Goal: Task Accomplishment & Management: Complete application form

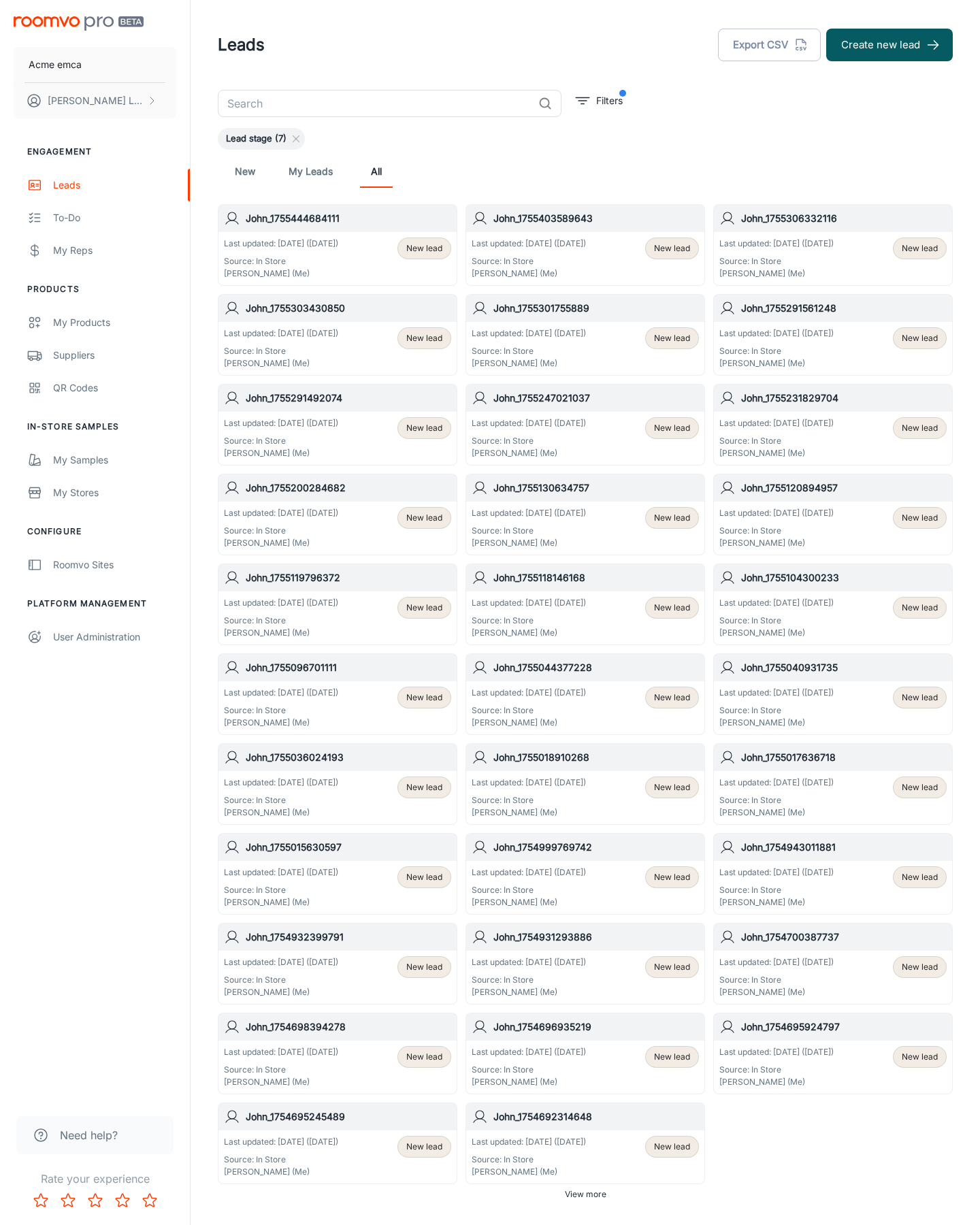
click at [890, 45] on button "Create new lead" at bounding box center [890, 44] width 127 height 33
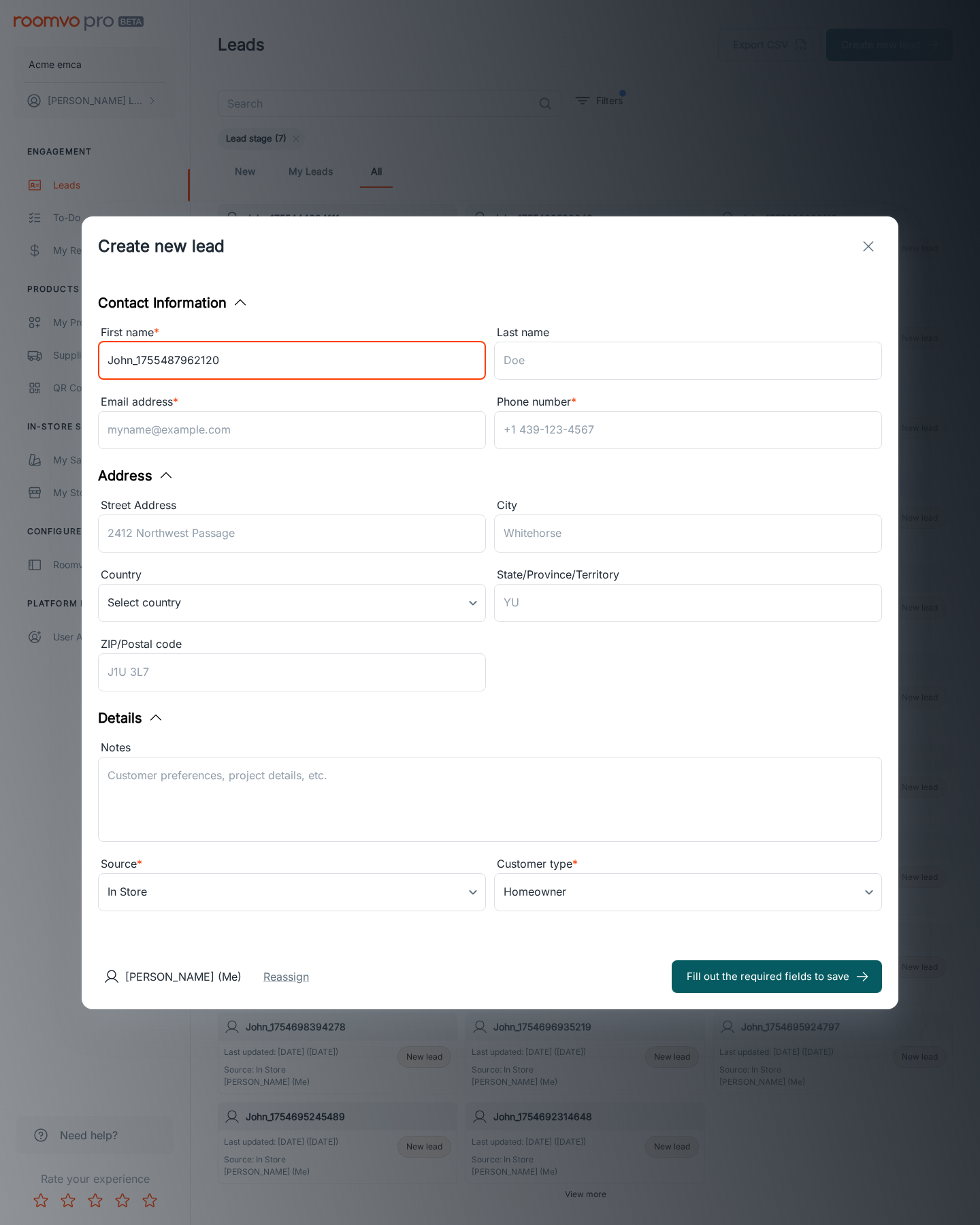
type input "John_1755487962120"
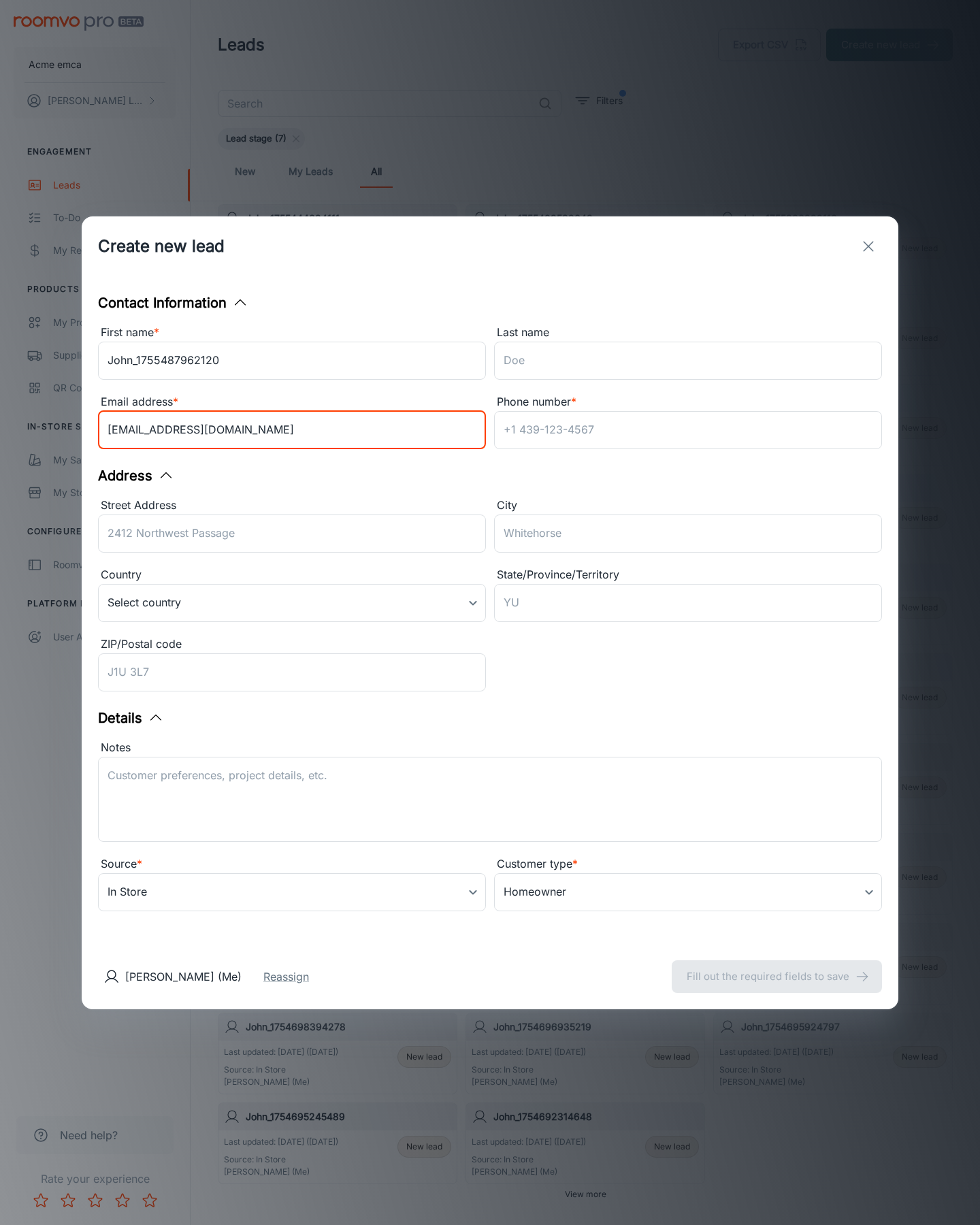
type input "[EMAIL_ADDRESS][DOMAIN_NAME]"
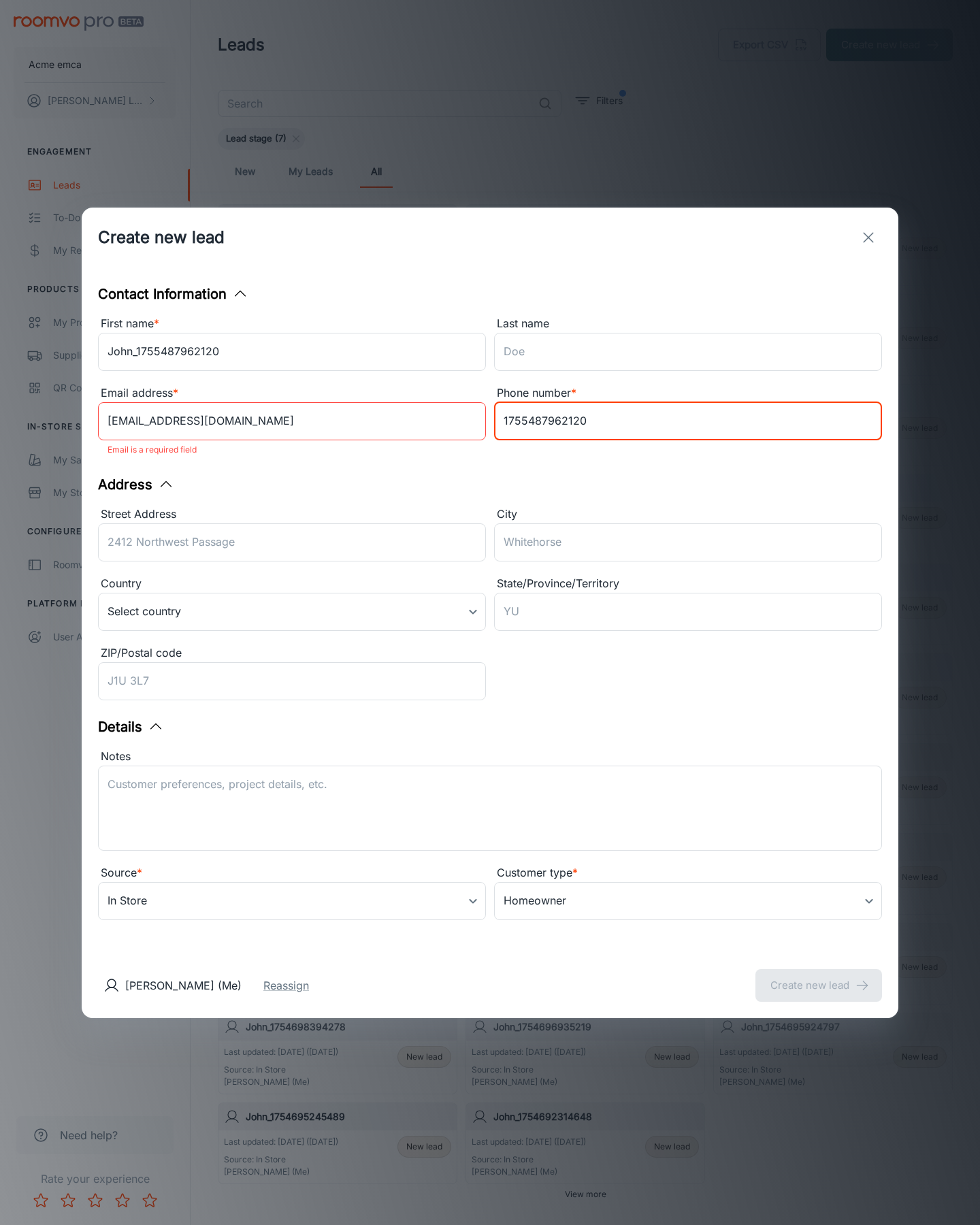
type input "1755487962120"
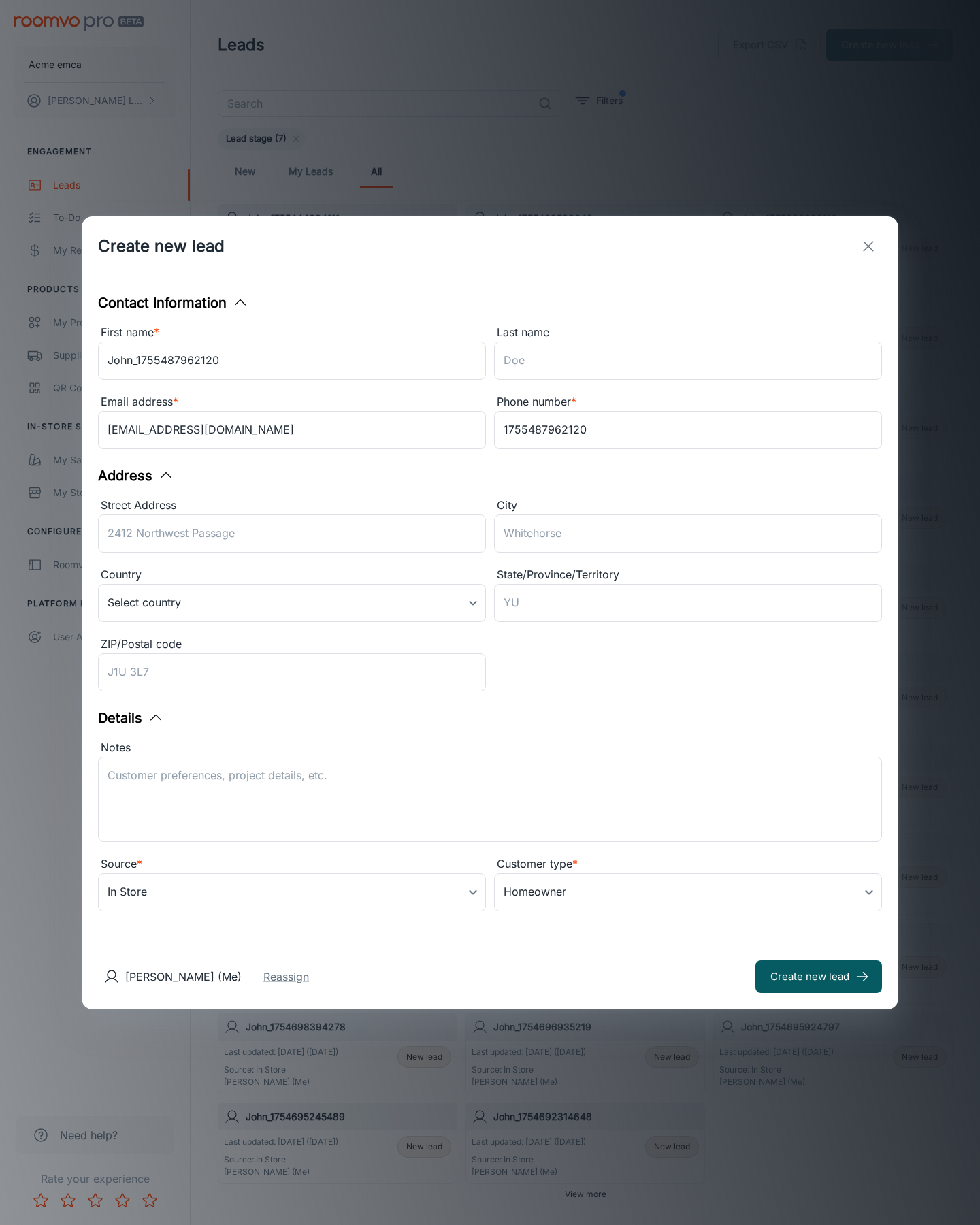
click at [819, 976] on button "Create new lead" at bounding box center [819, 976] width 127 height 33
